Goal: Information Seeking & Learning: Learn about a topic

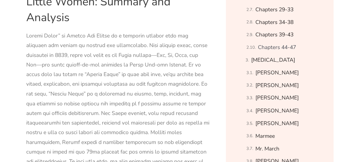
scroll to position [435, 0]
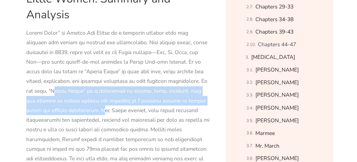
drag, startPoint x: 27, startPoint y: 87, endPoint x: 77, endPoint y: 109, distance: 55.3
copy div "“Little Women” is a narrative of family, love, ambition, and the pursuit of dre…"
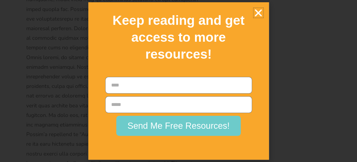
scroll to position [19247, 0]
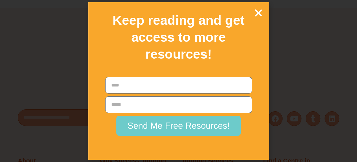
click at [260, 10] on icon "Close" at bounding box center [258, 13] width 10 height 10
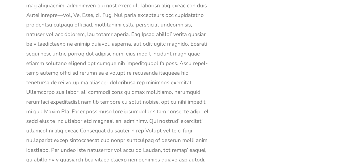
scroll to position [15728, 0]
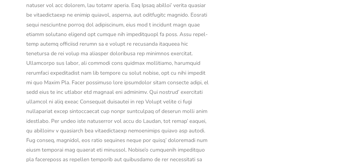
drag, startPoint x: 110, startPoint y: 97, endPoint x: 195, endPoint y: 112, distance: 86.5
copy div "The novel encourages readers to question and challenge the restrictive gender n…"
